Goal: Task Accomplishment & Management: Manage account settings

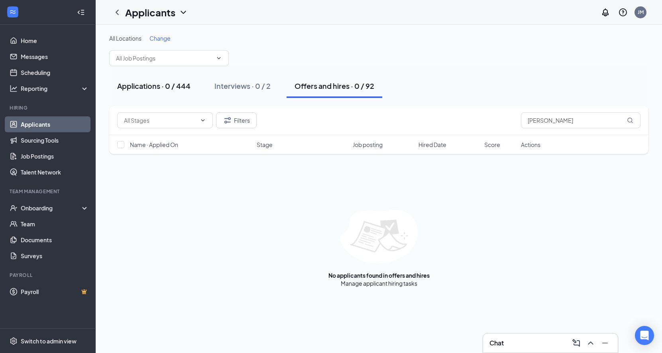
click at [142, 90] on div "Applications · 0 / 444" at bounding box center [153, 86] width 73 height 10
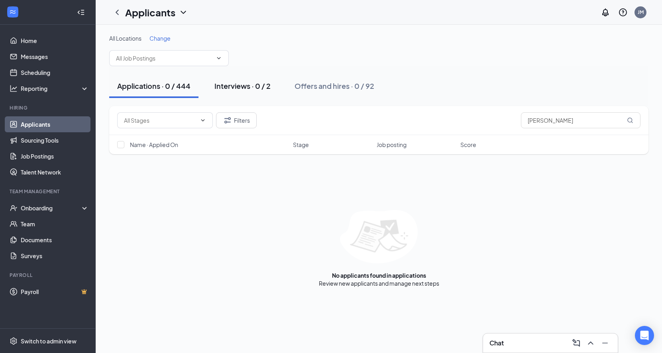
click at [242, 87] on div "Interviews · 0 / 2" at bounding box center [242, 86] width 56 height 10
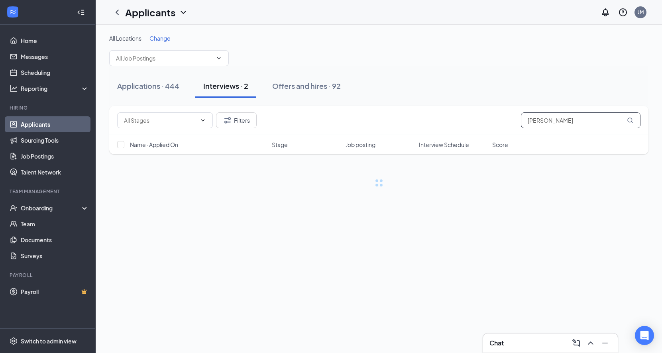
drag, startPoint x: 568, startPoint y: 120, endPoint x: 443, endPoint y: 93, distance: 127.7
click at [443, 93] on div "All Locations Change Applications · 444 Interviews · 2 Offers and hires · 92 Fi…" at bounding box center [378, 110] width 539 height 153
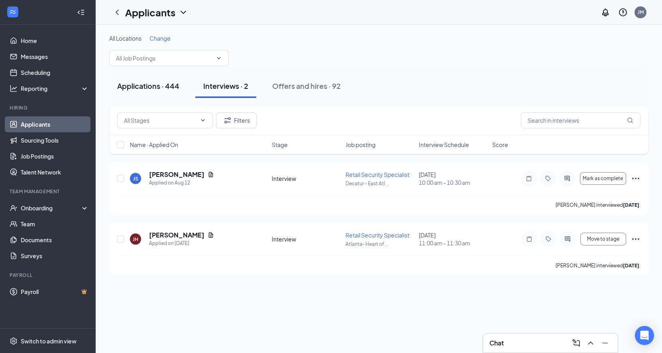
click at [164, 87] on div "Applications · 444" at bounding box center [148, 86] width 62 height 10
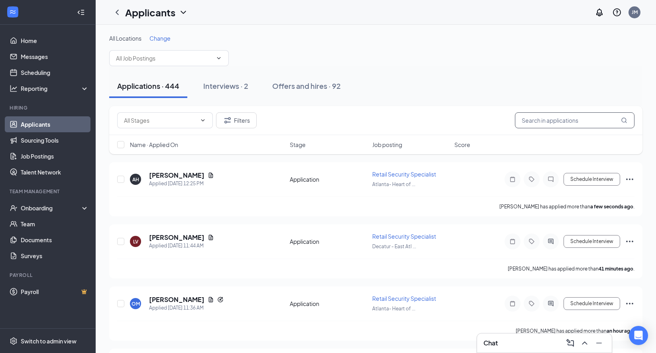
click at [558, 114] on input "text" at bounding box center [575, 120] width 120 height 16
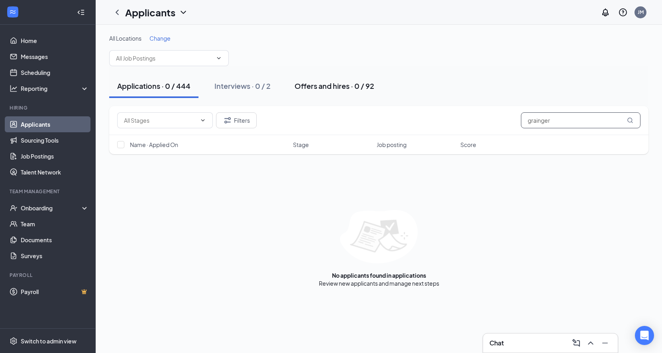
type input "grainger"
click at [325, 87] on div "Offers and hires · 0 / 92" at bounding box center [335, 86] width 80 height 10
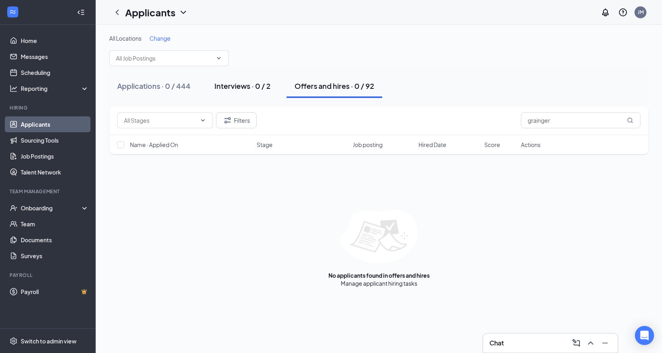
click at [250, 89] on div "Interviews · 0 / 2" at bounding box center [242, 86] width 56 height 10
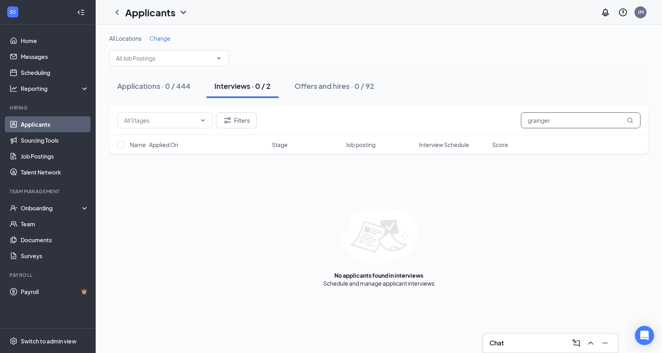
drag, startPoint x: 556, startPoint y: 125, endPoint x: 455, endPoint y: 106, distance: 102.7
click at [455, 106] on div "Filters grainger" at bounding box center [378, 120] width 539 height 29
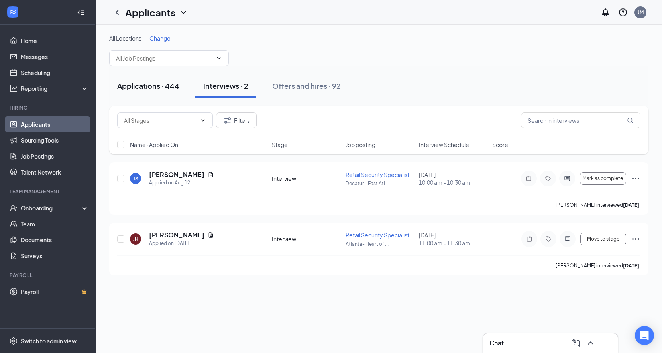
click at [141, 88] on div "Applications · 444" at bounding box center [148, 86] width 62 height 10
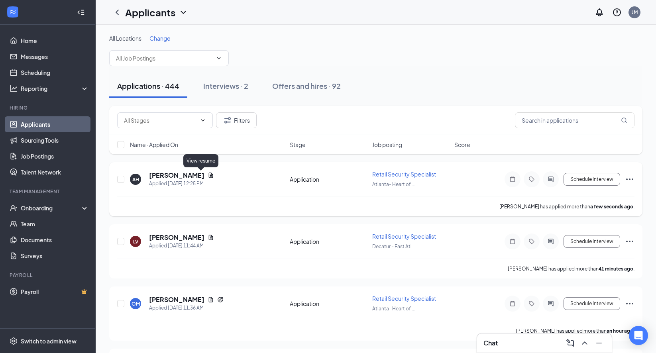
click at [208, 175] on icon "Document" at bounding box center [211, 175] width 6 height 6
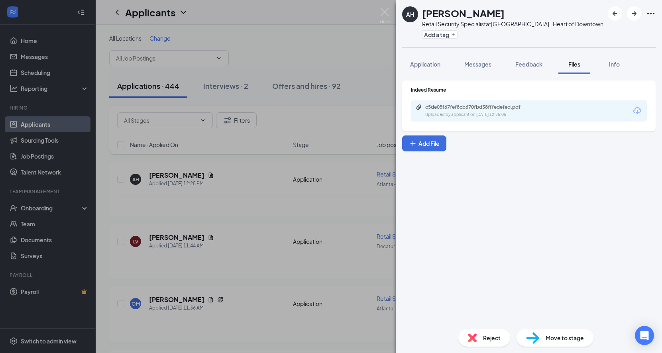
click at [575, 68] on button "Files" at bounding box center [575, 64] width 32 height 20
click at [510, 110] on div "c5de05f67fef8cb670fbd38fffedefed.pdf" at bounding box center [481, 107] width 112 height 6
click at [386, 13] on img at bounding box center [385, 16] width 10 height 16
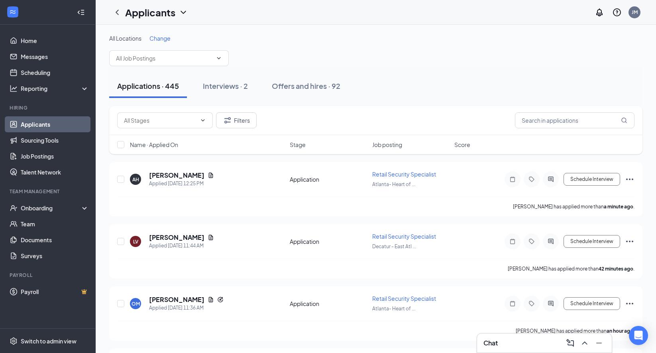
click at [43, 125] on link "Applicants" at bounding box center [55, 124] width 68 height 16
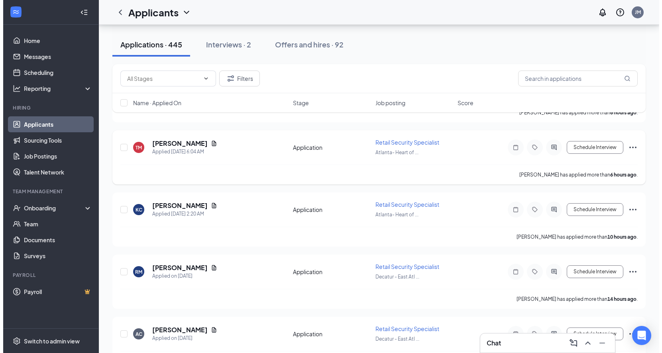
scroll to position [590, 0]
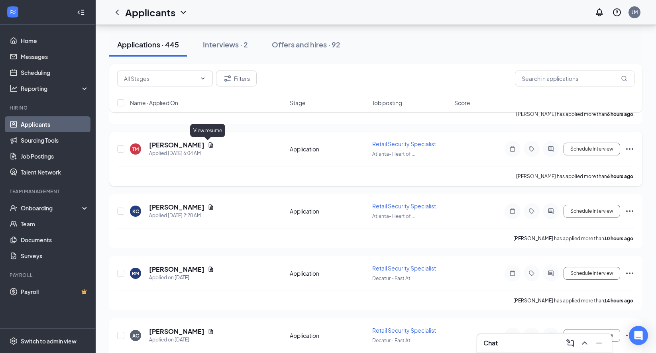
click at [209, 146] on icon "Document" at bounding box center [211, 144] width 4 height 5
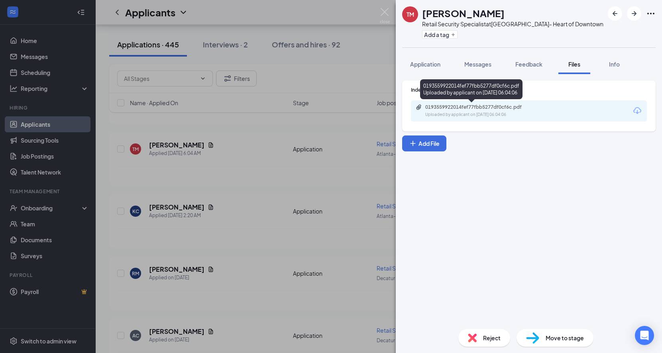
click at [498, 112] on div "Uploaded by applicant on [DATE] 06:04:06" at bounding box center [485, 115] width 120 height 6
click at [384, 11] on img at bounding box center [385, 16] width 10 height 16
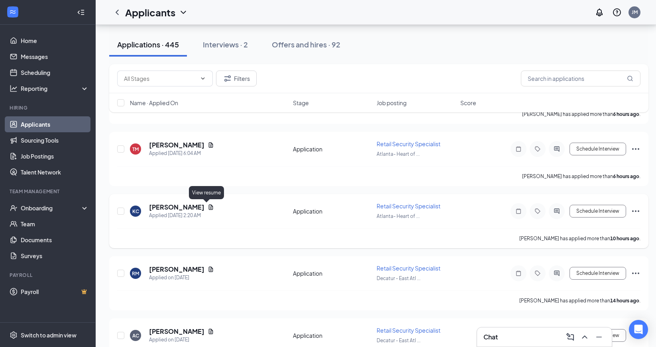
click at [208, 207] on icon "Document" at bounding box center [211, 207] width 6 height 6
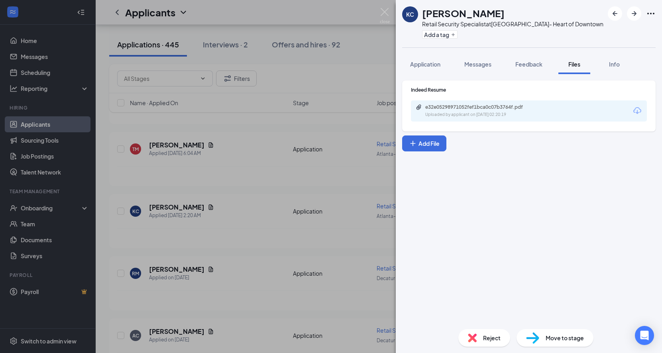
click at [538, 159] on div "Indeed Resume e32e05298971052fef1bca0c07b3764f.pdf Uploaded by applicant on [DA…" at bounding box center [529, 198] width 266 height 249
click at [521, 106] on div "e32e05298971052fef1bca0c07b3764f.pdf" at bounding box center [481, 107] width 112 height 6
click at [388, 9] on img at bounding box center [385, 16] width 10 height 16
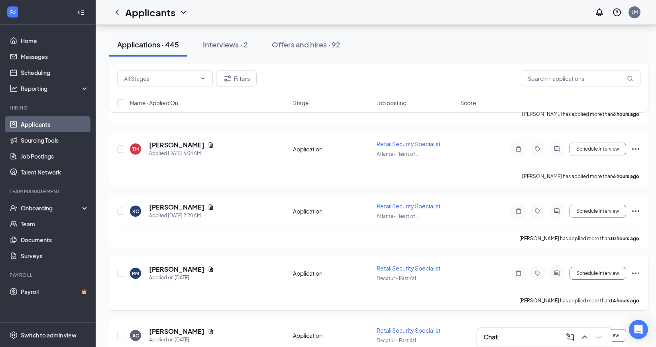
click at [208, 268] on icon "Document" at bounding box center [211, 269] width 6 height 6
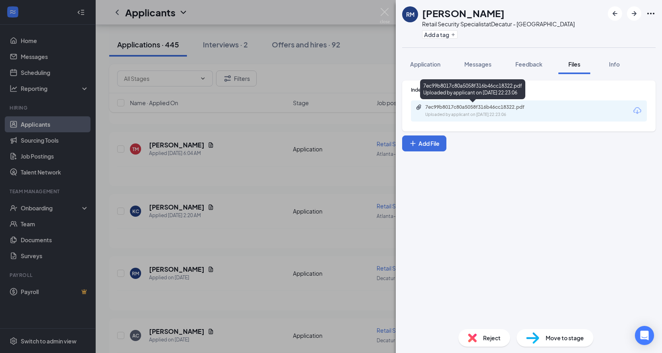
click at [491, 112] on div "Uploaded by applicant on [DATE] 22:23:06" at bounding box center [485, 115] width 120 height 6
